Goal: Task Accomplishment & Management: Complete application form

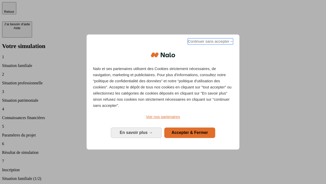
click at [210, 42] on span "Continuer sans accepter →" at bounding box center [210, 41] width 45 height 6
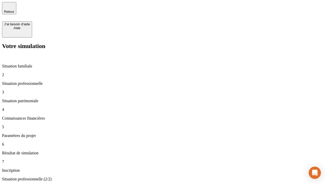
type input "30 000"
type input "1 000"
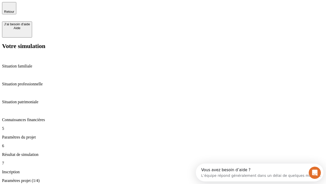
type input "65"
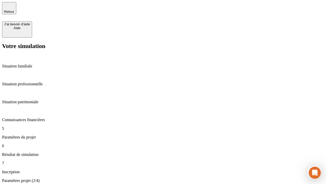
type input "5 000"
type input "640"
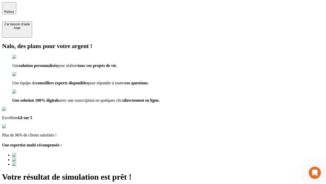
type input "[EMAIL_ADDRESS][DOMAIN_NAME]"
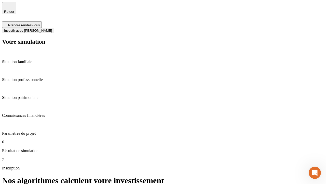
click at [52, 29] on span "Investir avec [PERSON_NAME]" at bounding box center [28, 31] width 48 height 4
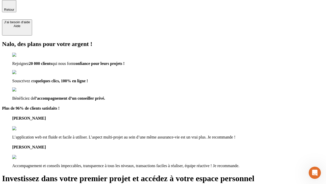
scroll to position [2, 0]
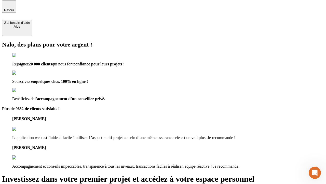
type input "[EMAIL_ADDRESS][DOMAIN_NAME]"
